Goal: Information Seeking & Learning: Learn about a topic

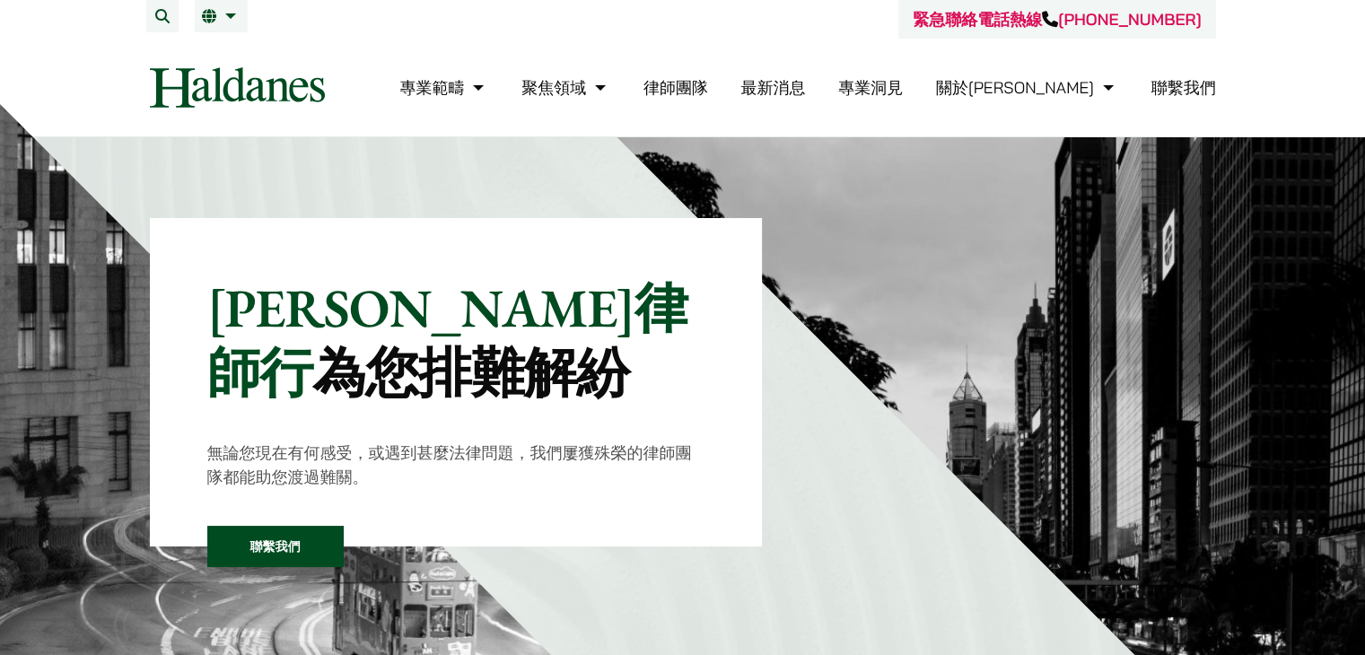
click at [1161, 95] on link "聯繫我們" at bounding box center [1183, 87] width 65 height 21
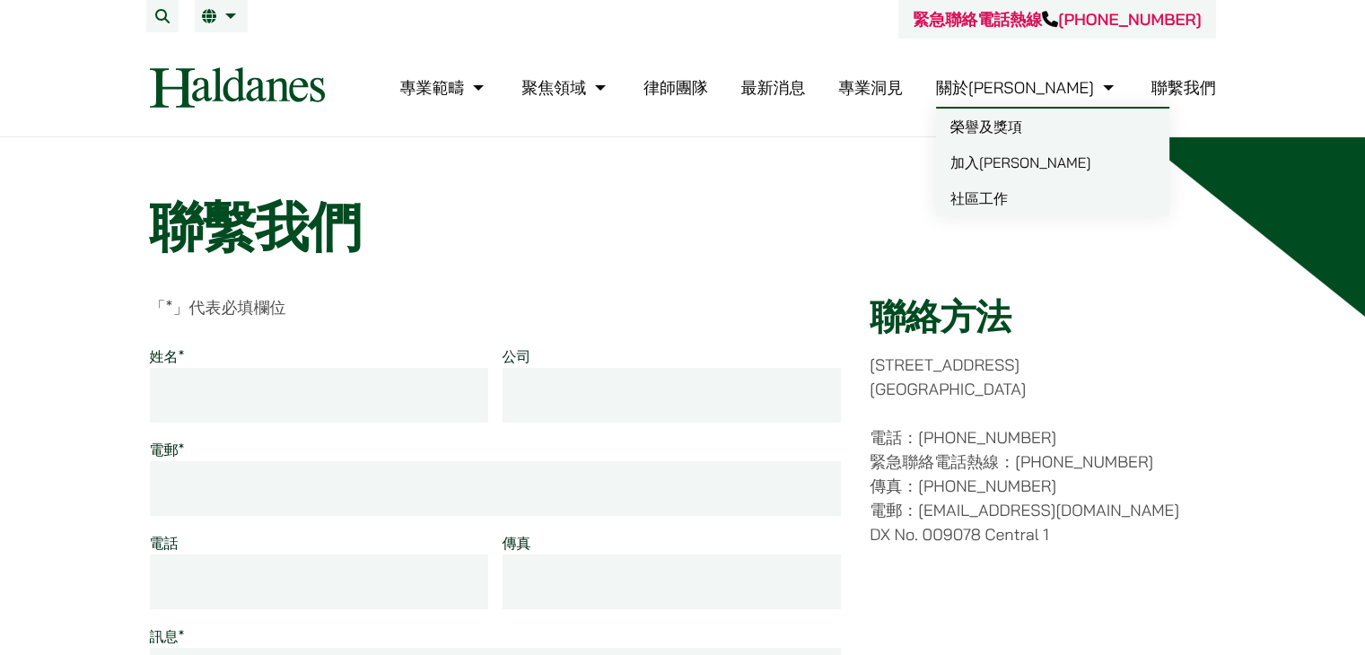
click at [1068, 159] on link "加入[PERSON_NAME]" at bounding box center [1052, 162] width 233 height 36
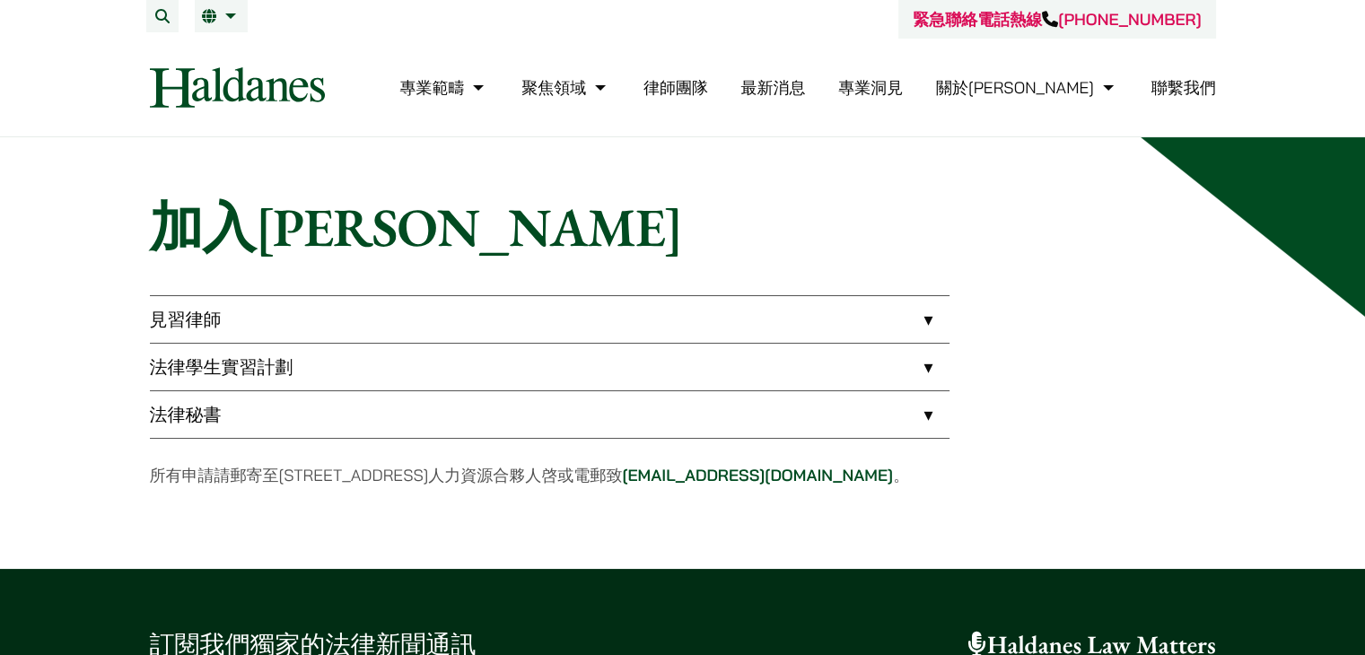
click at [307, 321] on link "見習律師" at bounding box center [549, 319] width 799 height 47
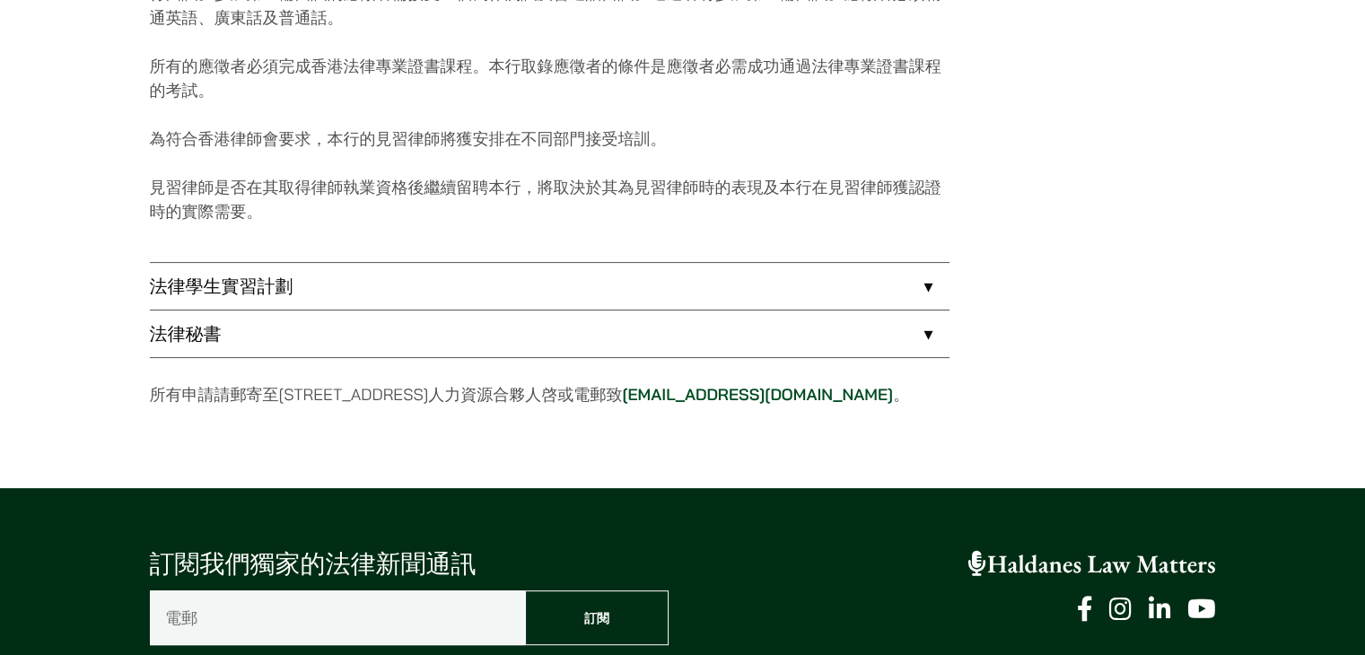
scroll to position [401, 0]
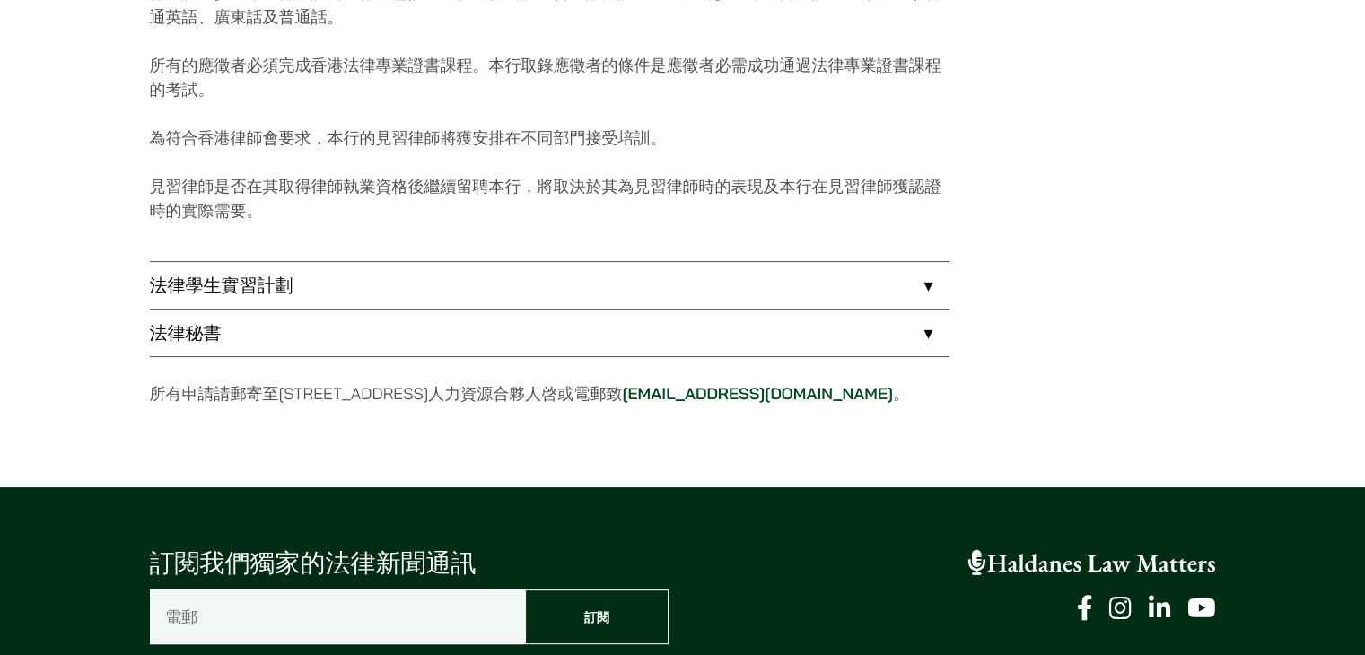
click at [464, 288] on link "法律學生實習計劃" at bounding box center [549, 285] width 799 height 47
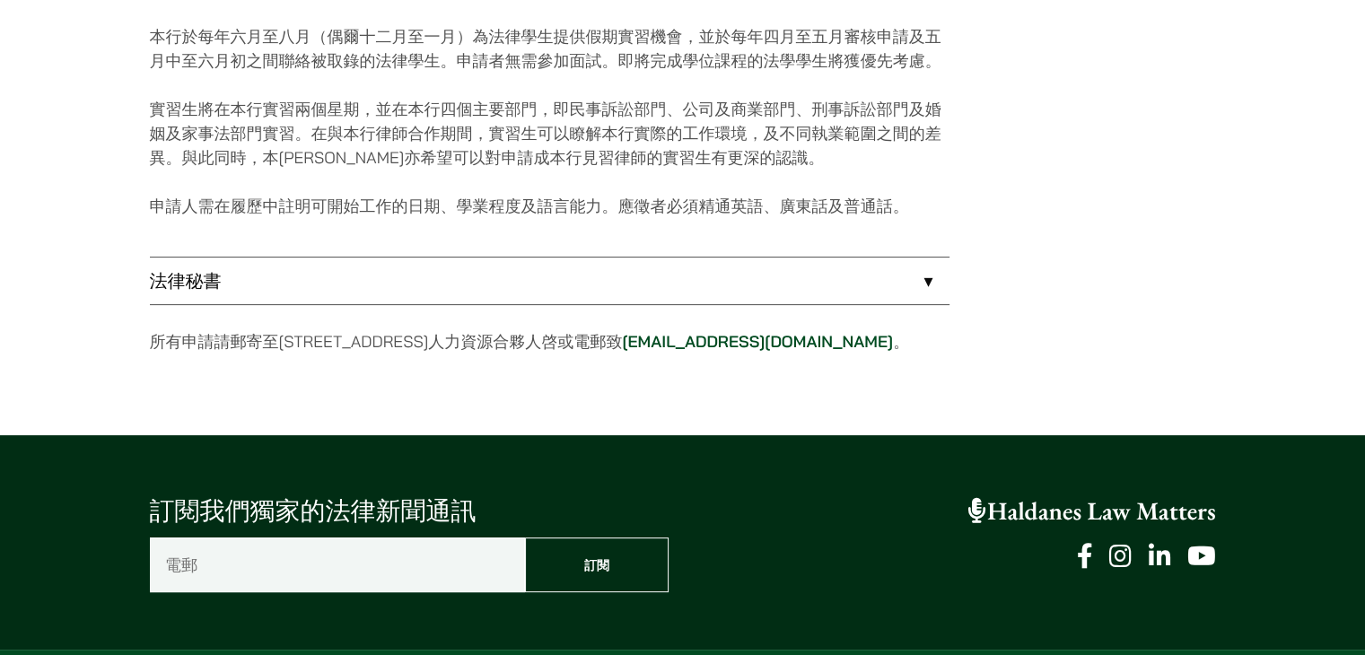
scroll to position [185, 0]
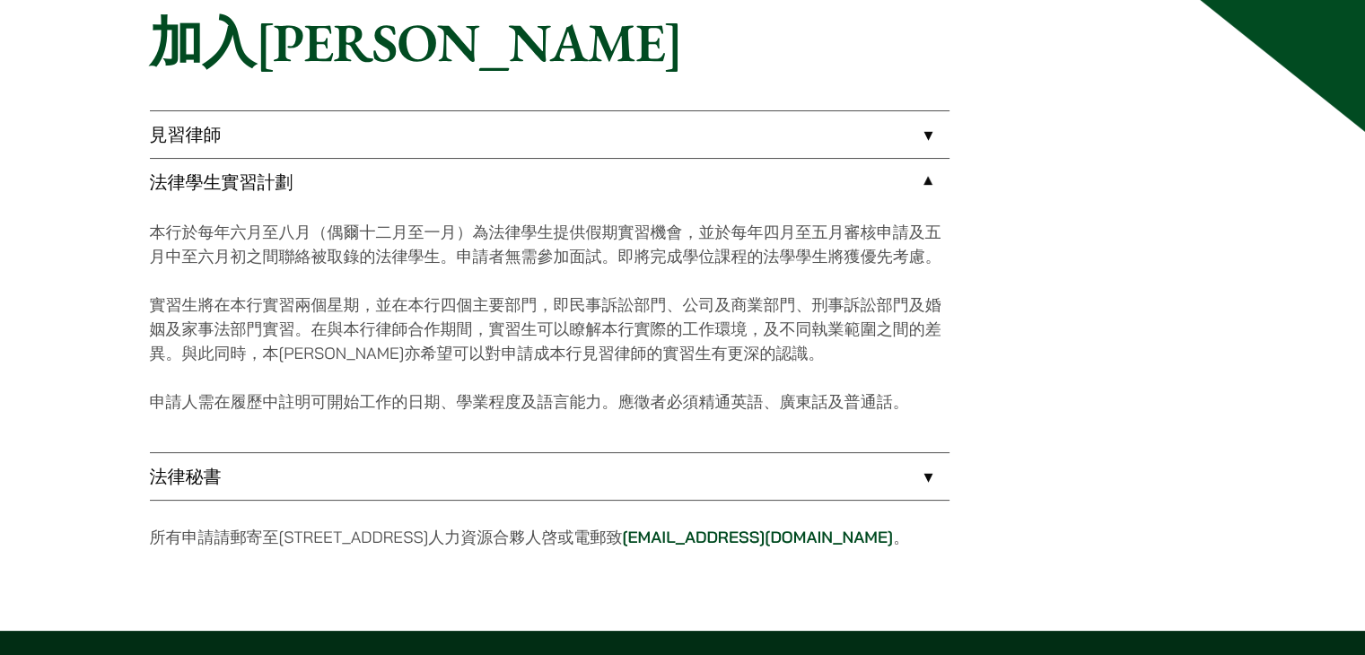
click at [548, 123] on link "見習律師" at bounding box center [549, 134] width 799 height 47
